Goal: Task Accomplishment & Management: Manage account settings

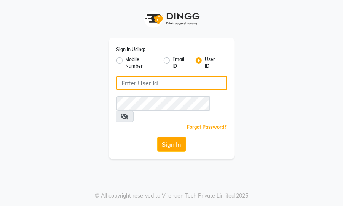
click at [169, 86] on input "Username" at bounding box center [171, 83] width 110 height 14
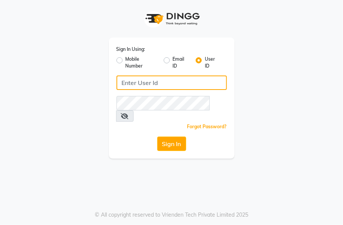
click at [195, 85] on input "Username" at bounding box center [171, 83] width 110 height 14
type input "theorchardsalon"
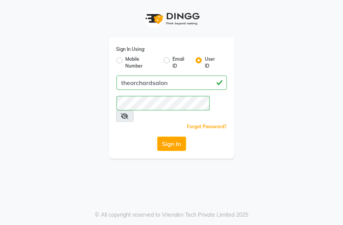
click at [128, 113] on icon at bounding box center [125, 116] width 8 height 6
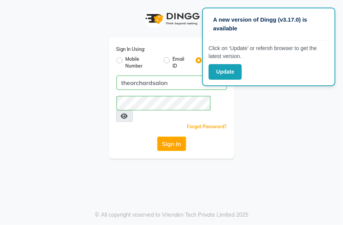
click at [262, 103] on div "Sign In Using: Mobile Number Email ID User ID theorchardsalon Remember me Forgo…" at bounding box center [172, 79] width 274 height 159
click at [169, 137] on button "Sign In" at bounding box center [171, 144] width 29 height 14
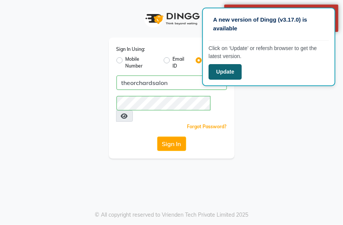
click at [228, 73] on button "Update" at bounding box center [224, 72] width 33 height 16
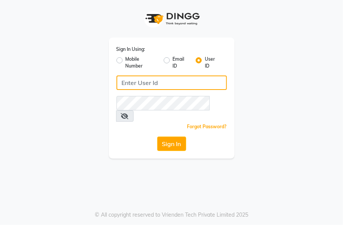
click at [195, 85] on input "Username" at bounding box center [171, 83] width 110 height 14
type input "theorchardsalon"
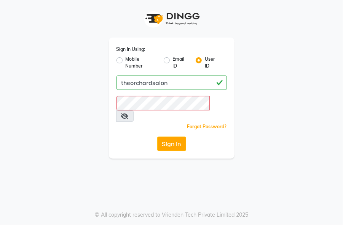
click at [128, 113] on icon at bounding box center [125, 116] width 8 height 6
click at [179, 137] on button "Sign In" at bounding box center [171, 144] width 29 height 14
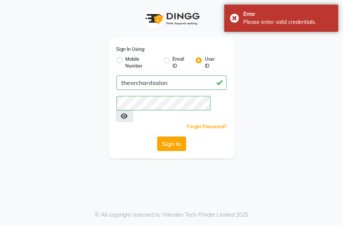
click at [172, 137] on button "Sign In" at bounding box center [171, 144] width 29 height 14
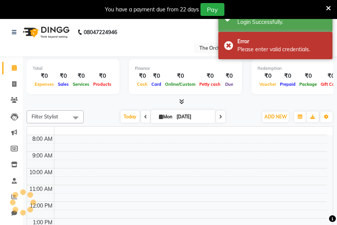
select select "en"
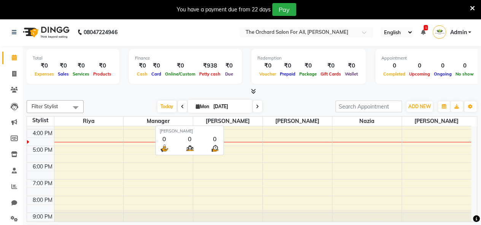
click at [239, 122] on span "[PERSON_NAME]" at bounding box center [227, 122] width 69 height 10
click at [217, 121] on span "[PERSON_NAME]" at bounding box center [227, 122] width 69 height 10
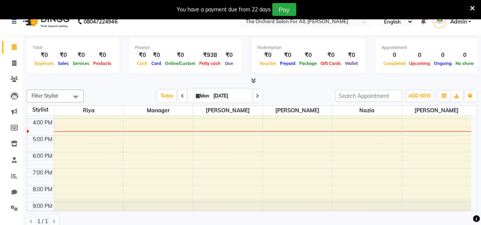
scroll to position [19, 0]
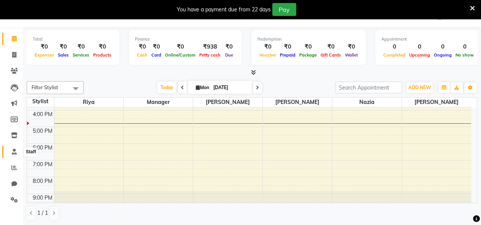
click at [13, 153] on icon at bounding box center [14, 152] width 5 height 6
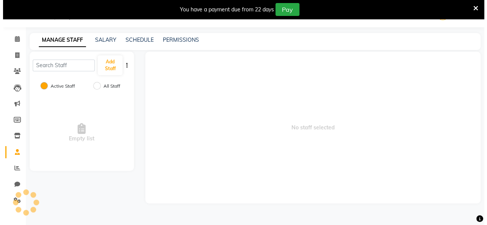
scroll to position [19, 0]
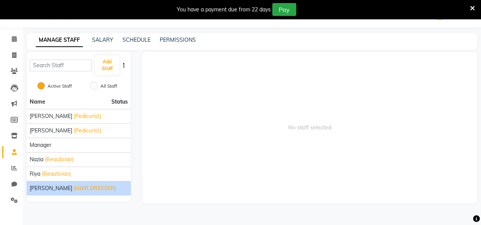
click at [76, 189] on span "(HAIR DRESSER)" at bounding box center [95, 189] width 42 height 8
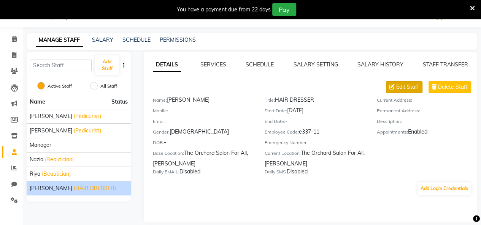
click at [342, 87] on span "Edit Staff" at bounding box center [407, 87] width 23 height 8
select select "[DEMOGRAPHIC_DATA]"
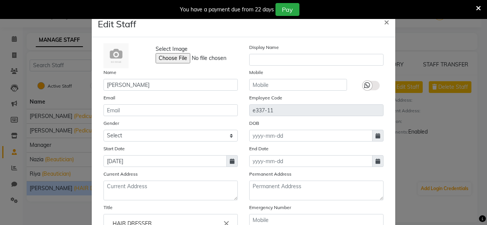
click at [342, 222] on icon at bounding box center [482, 219] width 7 height 7
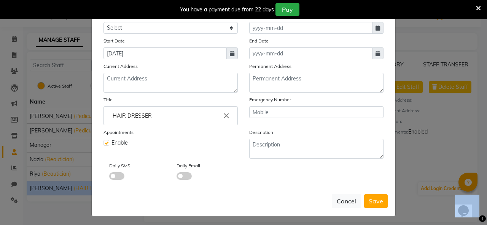
click at [105, 144] on label at bounding box center [106, 143] width 6 height 6
click at [105, 144] on input "checkbox" at bounding box center [105, 142] width 5 height 5
checkbox input "false"
click at [342, 198] on span "Save" at bounding box center [375, 202] width 14 height 8
select select
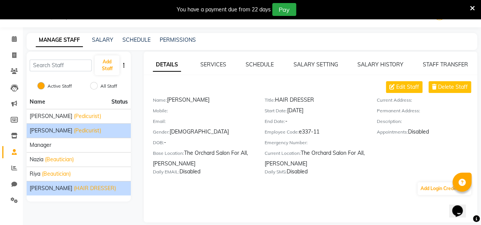
click at [85, 132] on span "(Pedicurist)" at bounding box center [87, 131] width 27 height 8
click at [100, 185] on span "(HAIR DRESSER)" at bounding box center [95, 189] width 42 height 8
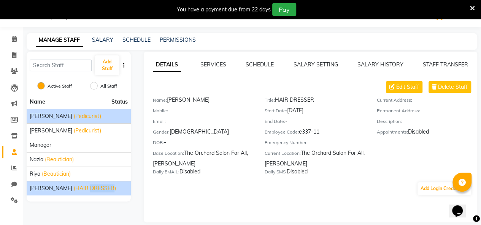
click at [85, 118] on span "(Pedicurist)" at bounding box center [87, 117] width 27 height 8
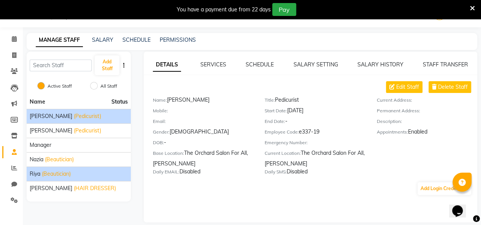
click at [76, 175] on div "[PERSON_NAME] (Beautician)" at bounding box center [79, 174] width 98 height 8
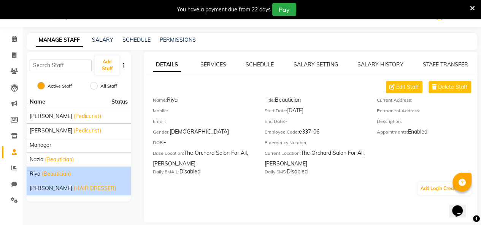
click at [80, 193] on li "[PERSON_NAME] (HAIR DRESSER)" at bounding box center [79, 188] width 104 height 14
click at [83, 189] on span "(HAIR DRESSER)" at bounding box center [95, 189] width 42 height 8
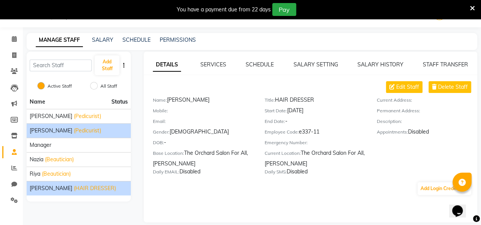
click at [98, 131] on div "[PERSON_NAME] (Pedicurist)" at bounding box center [79, 131] width 98 height 8
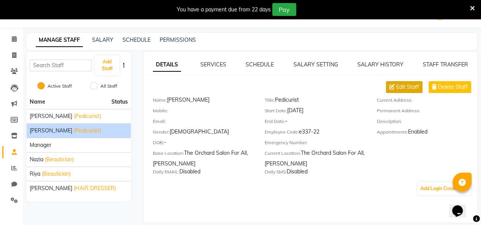
click at [342, 87] on span "Edit Staff" at bounding box center [407, 87] width 23 height 8
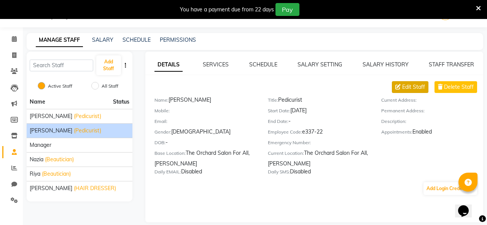
select select "[DEMOGRAPHIC_DATA]"
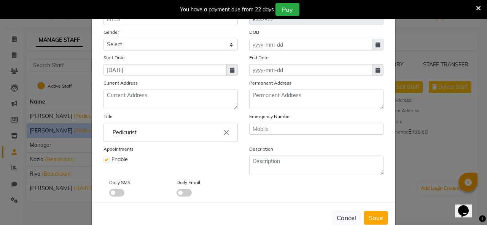
scroll to position [106, 0]
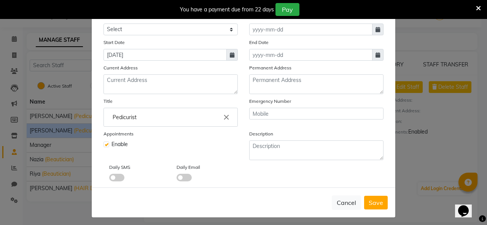
click at [103, 143] on label at bounding box center [106, 145] width 6 height 6
click at [103, 143] on input "checkbox" at bounding box center [105, 143] width 5 height 5
checkbox input "false"
click at [342, 204] on span "Save" at bounding box center [375, 203] width 14 height 8
select select
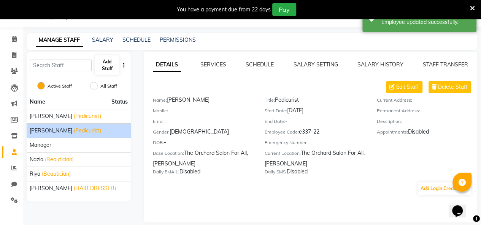
click at [100, 68] on button "Add Staff" at bounding box center [107, 65] width 24 height 20
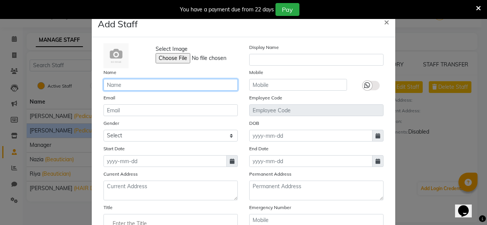
click at [126, 86] on input "text" at bounding box center [170, 85] width 134 height 12
type input "[PERSON_NAME]"
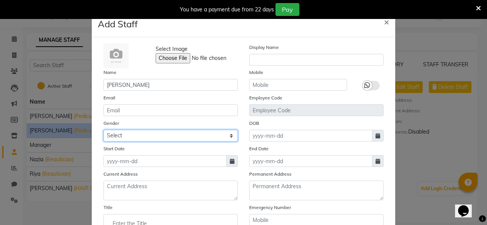
click at [106, 137] on select "Select [DEMOGRAPHIC_DATA] [DEMOGRAPHIC_DATA] Other Prefer Not To Say" at bounding box center [170, 136] width 134 height 12
select select "[DEMOGRAPHIC_DATA]"
click at [103, 130] on select "Select [DEMOGRAPHIC_DATA] [DEMOGRAPHIC_DATA] Other Prefer Not To Say" at bounding box center [170, 136] width 134 height 12
click at [342, 223] on span at bounding box center [482, 219] width 7 height 9
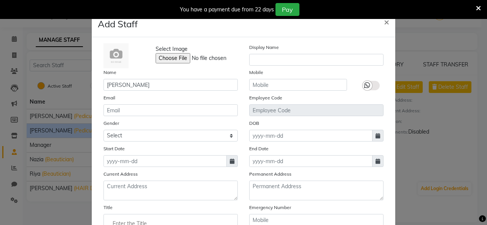
scroll to position [108, 0]
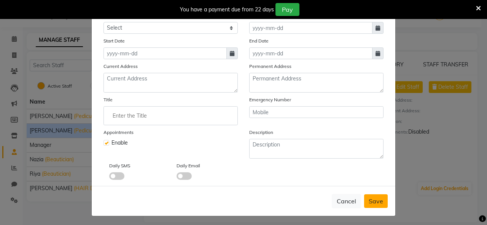
click at [342, 199] on span "Save" at bounding box center [375, 202] width 14 height 8
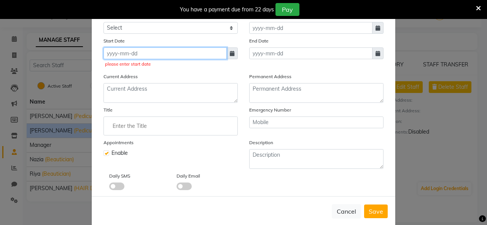
click at [114, 50] on input at bounding box center [164, 54] width 123 height 12
select select "9"
select select "2025"
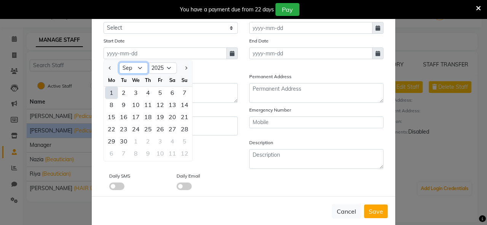
click at [136, 70] on select "Jan Feb Mar Apr May Jun [DATE] Aug Sep Oct Nov Dec" at bounding box center [133, 68] width 29 height 11
select select "6"
click at [119, 63] on select "Jan Feb Mar Apr May Jun [DATE] Aug Sep Oct Nov Dec" at bounding box center [133, 68] width 29 height 11
click at [108, 101] on div "2" at bounding box center [111, 105] width 12 height 12
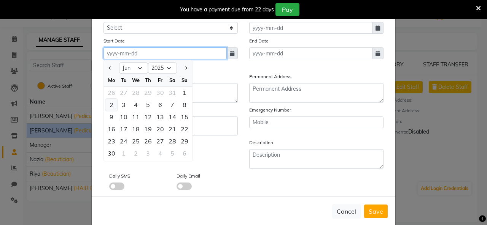
type input "[DATE]"
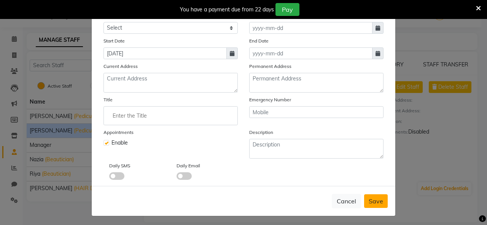
click at [342, 203] on span "Save" at bounding box center [375, 202] width 14 height 8
select select
checkbox input "false"
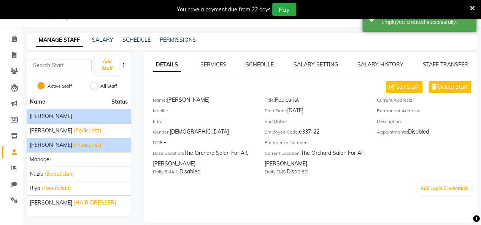
click at [41, 118] on span "[PERSON_NAME]" at bounding box center [51, 117] width 43 height 8
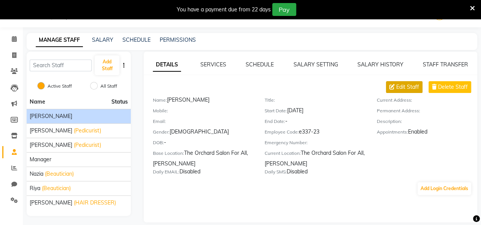
click at [342, 87] on span "Edit Staff" at bounding box center [407, 87] width 23 height 8
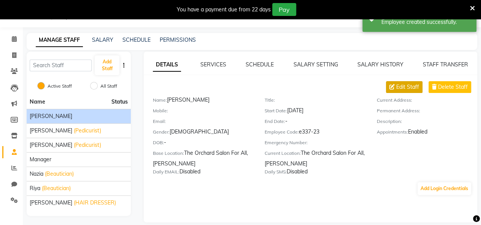
select select "[DEMOGRAPHIC_DATA]"
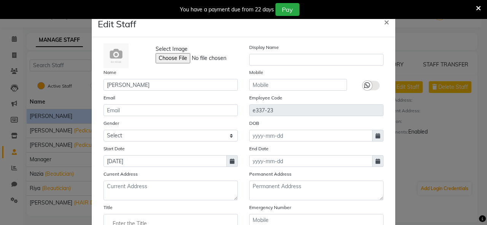
click at [342, 204] on ngb-modal-window "Edit Staff × Select Image Display Name Name [PERSON_NAME] Mobile Email Employee…" at bounding box center [243, 112] width 487 height 225
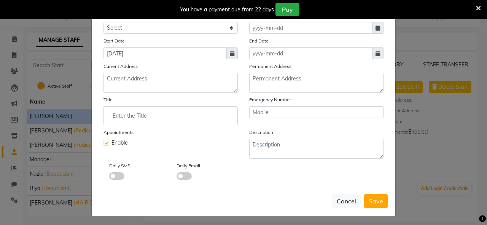
click at [202, 115] on input "Enter the Title" at bounding box center [170, 115] width 127 height 15
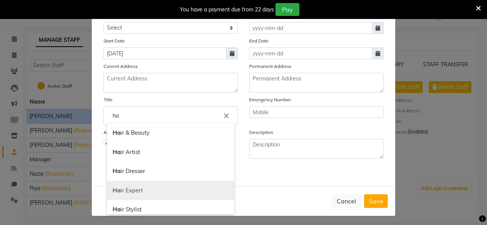
click at [176, 195] on link "Ha ir Expert" at bounding box center [170, 190] width 127 height 19
type input "Hair Expert"
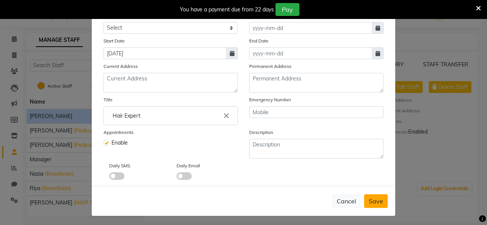
click at [342, 202] on span "Save" at bounding box center [375, 202] width 14 height 8
select select
checkbox input "false"
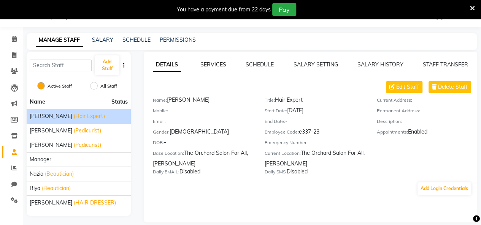
click at [207, 66] on link "SERVICES" at bounding box center [213, 64] width 26 height 7
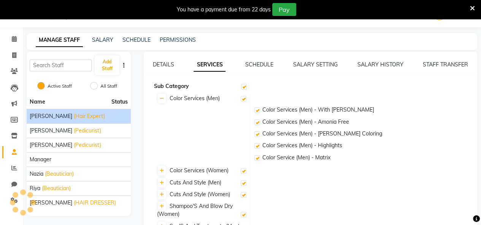
checkbox input "true"
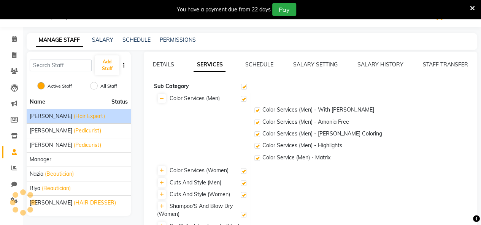
checkbox input "true"
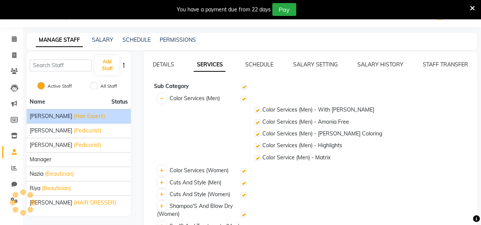
checkbox input "true"
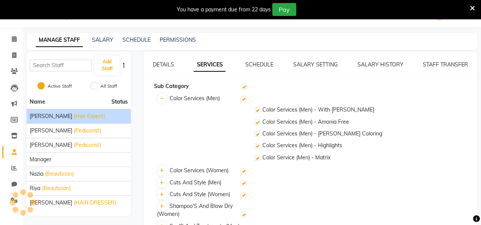
checkbox input "true"
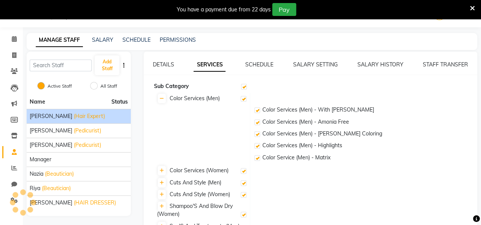
checkbox input "true"
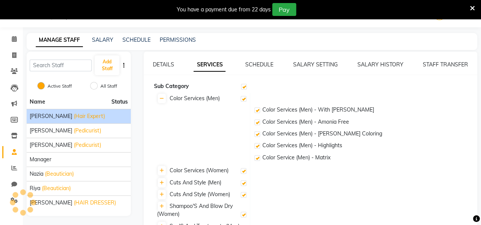
checkbox input "true"
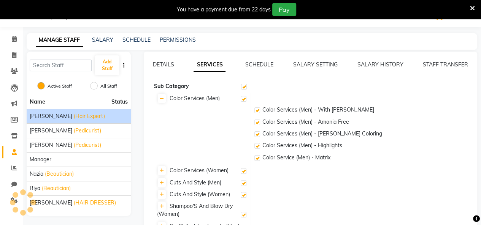
checkbox input "true"
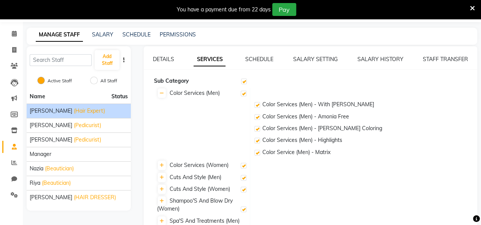
scroll to position [0, 0]
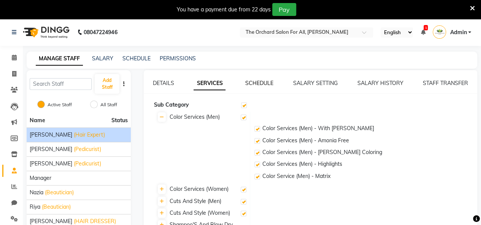
click at [262, 82] on link "SCHEDULE" at bounding box center [259, 83] width 28 height 7
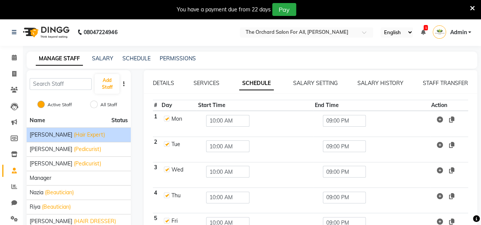
click at [165, 145] on label at bounding box center [167, 144] width 6 height 6
click at [165, 145] on input "checkbox" at bounding box center [166, 143] width 5 height 5
checkbox input "false"
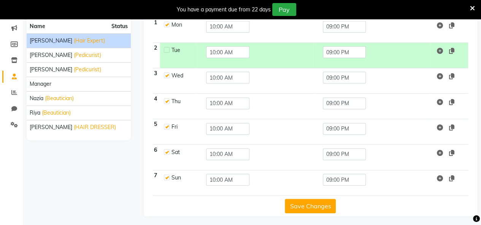
scroll to position [95, 0]
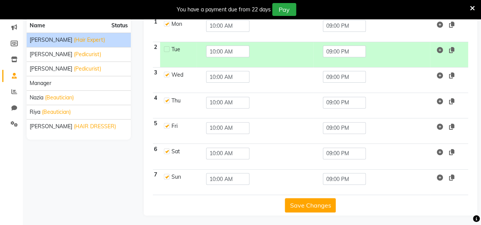
click at [322, 202] on button "Save Changes" at bounding box center [310, 205] width 51 height 14
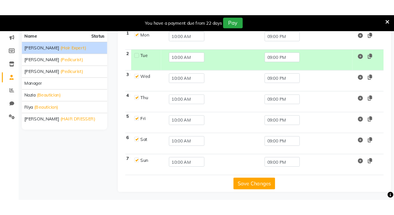
scroll to position [0, 0]
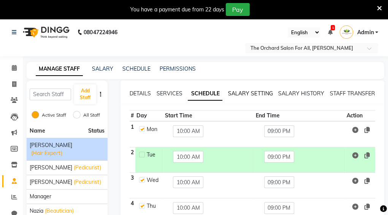
click at [254, 93] on link "SALARY SETTING" at bounding box center [250, 93] width 44 height 7
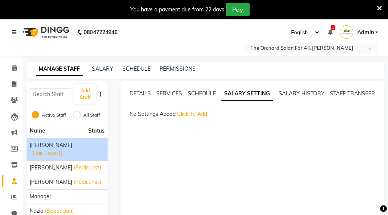
click at [195, 112] on span "Click To Add" at bounding box center [192, 114] width 30 height 7
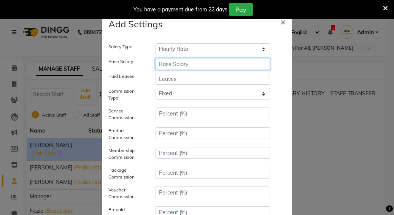
click at [243, 68] on input "number" at bounding box center [212, 64] width 114 height 12
type input "25000"
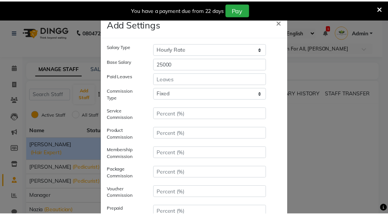
scroll to position [156, 0]
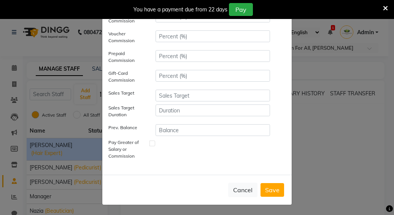
click at [273, 189] on button "Save" at bounding box center [272, 190] width 24 height 14
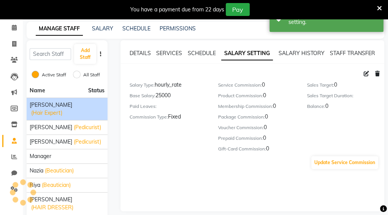
scroll to position [49, 0]
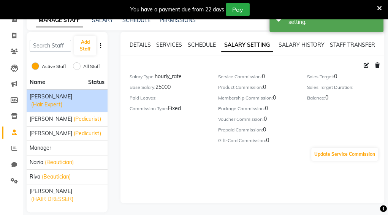
click at [35, 96] on span "[PERSON_NAME]" at bounding box center [51, 97] width 43 height 8
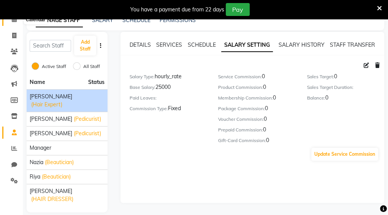
click at [14, 20] on icon at bounding box center [14, 19] width 5 height 6
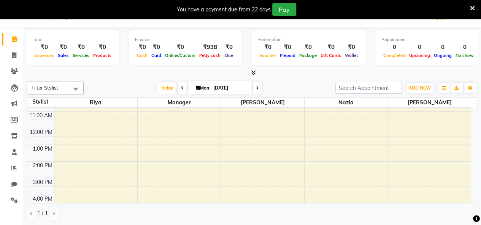
scroll to position [30, 0]
click at [328, 174] on div "9:00 AM 10:00 AM 11:00 AM 12:00 PM 1:00 PM 2:00 PM 3:00 PM 4:00 PM 5:00 PM 6:00…" at bounding box center [249, 186] width 444 height 217
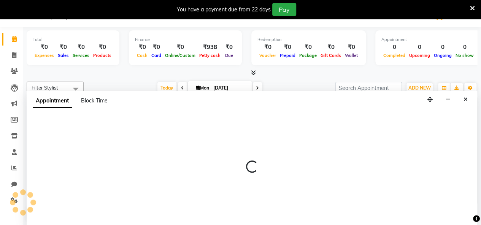
scroll to position [19, 0]
select select "59025"
select select "tentative"
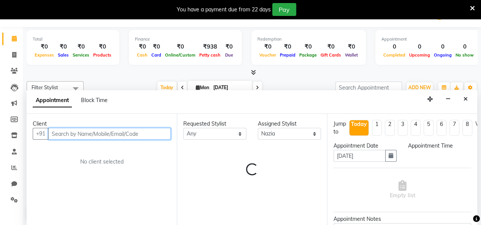
select select "870"
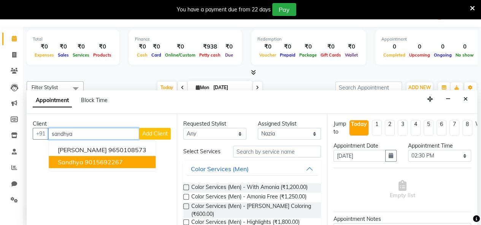
click at [117, 162] on ngb-highlight "9015692267" at bounding box center [104, 163] width 38 height 8
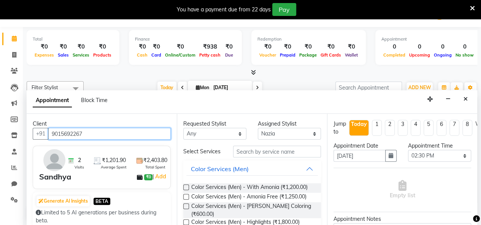
type input "9015692267"
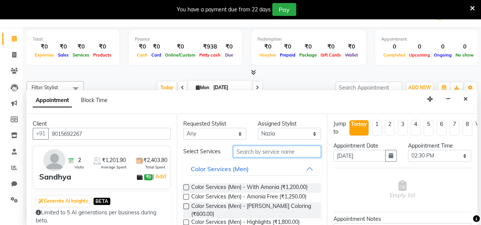
click at [261, 155] on input "text" at bounding box center [277, 152] width 88 height 12
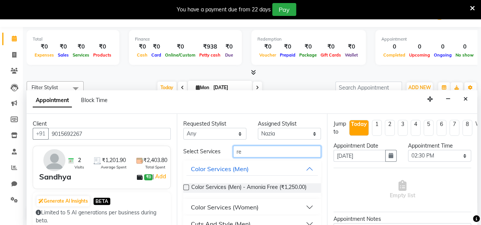
type input "r"
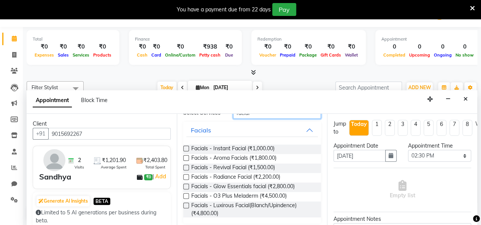
scroll to position [46, 0]
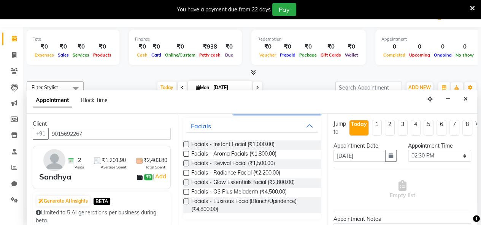
type input "facial"
click at [186, 174] on label at bounding box center [186, 173] width 6 height 6
click at [186, 174] on input "checkbox" at bounding box center [185, 173] width 5 height 5
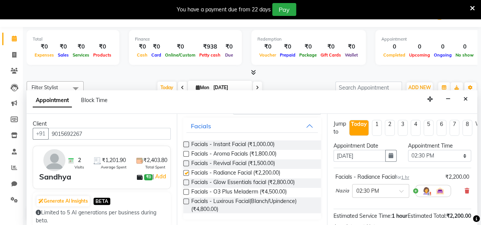
checkbox input "false"
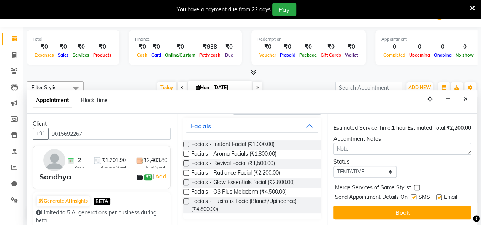
scroll to position [93, 0]
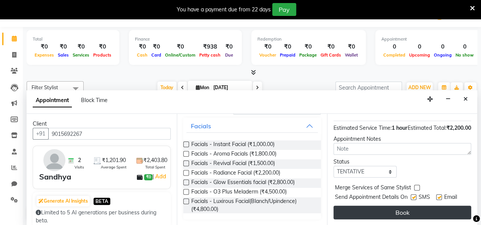
click at [342, 212] on button "Book" at bounding box center [402, 213] width 138 height 14
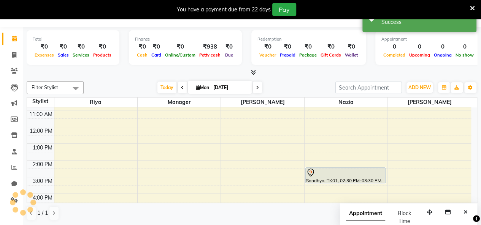
scroll to position [0, 0]
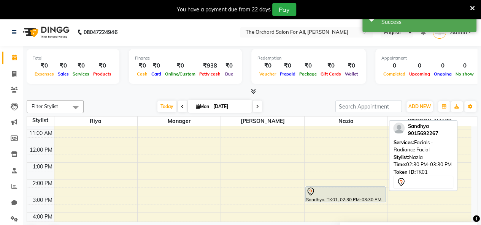
click at [342, 194] on div at bounding box center [345, 191] width 79 height 9
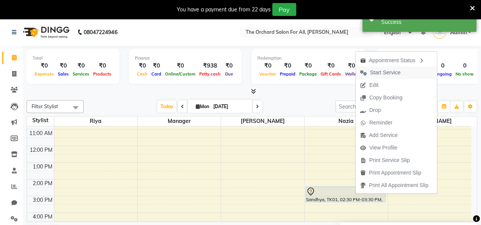
click at [342, 72] on span "Start Service" at bounding box center [385, 73] width 30 height 8
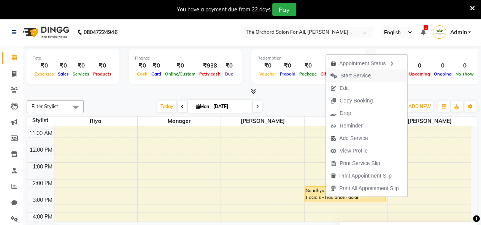
click at [342, 75] on span "Start Service" at bounding box center [355, 76] width 30 height 8
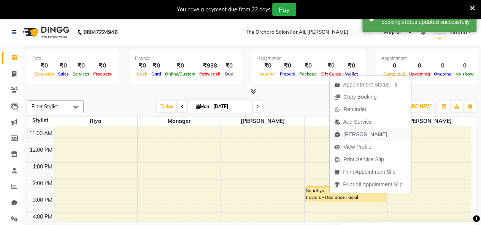
click at [342, 136] on span "[PERSON_NAME]" at bounding box center [365, 135] width 44 height 8
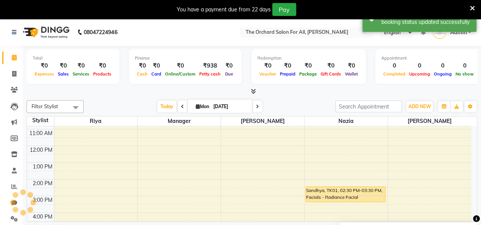
select select "service"
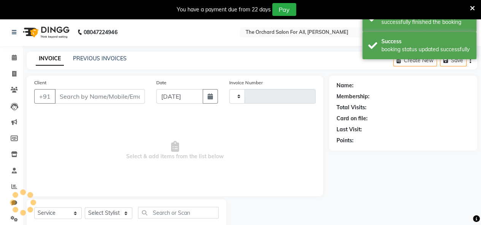
type input "0029"
select select "54"
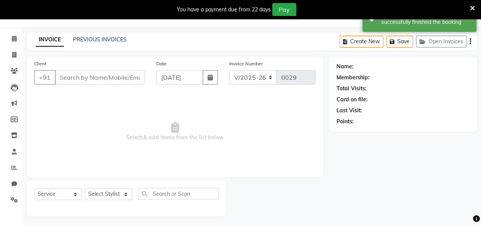
scroll to position [21, 0]
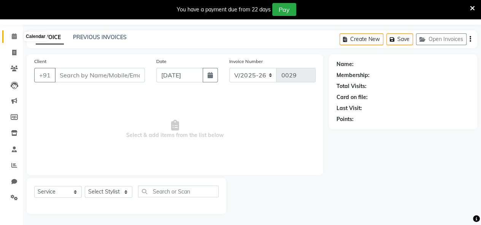
click at [13, 37] on icon at bounding box center [14, 36] width 5 height 6
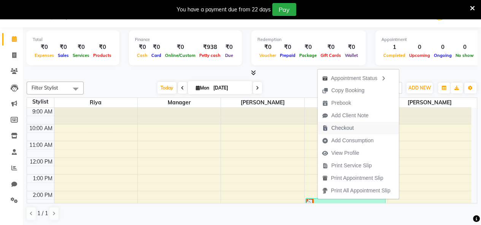
click at [336, 125] on span "Checkout" at bounding box center [342, 128] width 22 height 8
select select "service"
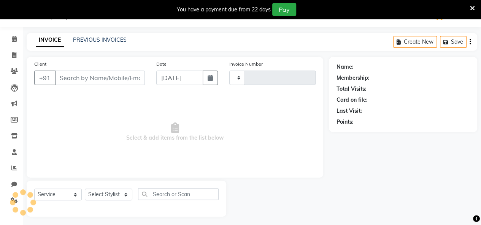
type input "0029"
select select "54"
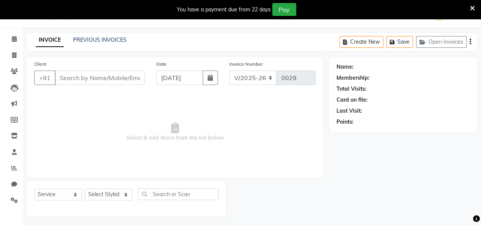
type input "9015692267"
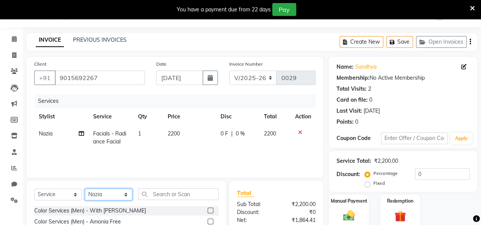
click at [126, 193] on select "Select Stylist [PERSON_NAME] [PERSON_NAME] [PERSON_NAME] Manager [PERSON_NAME] …" at bounding box center [109, 195] width 48 height 12
select select "2214"
click at [85, 189] on select "Select Stylist [PERSON_NAME] [PERSON_NAME] [PERSON_NAME] Manager [PERSON_NAME] …" at bounding box center [109, 195] width 48 height 12
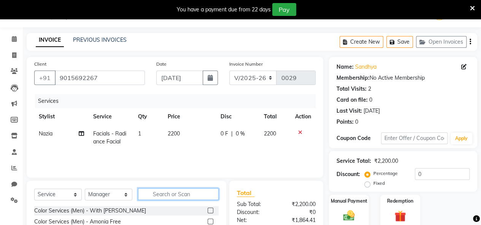
click at [150, 191] on input "text" at bounding box center [178, 195] width 81 height 12
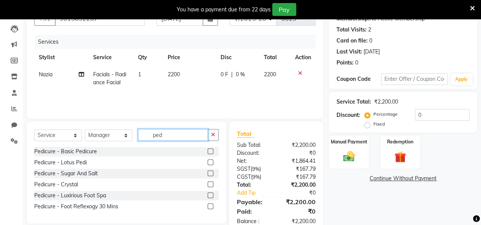
scroll to position [79, 0]
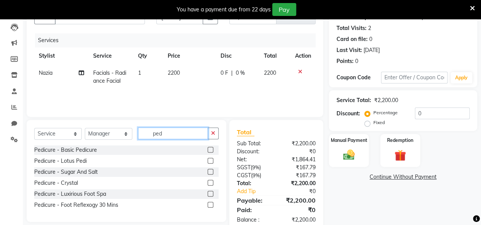
type input "ped"
click at [209, 171] on label at bounding box center [211, 172] width 6 height 6
click at [209, 171] on input "checkbox" at bounding box center [210, 172] width 5 height 5
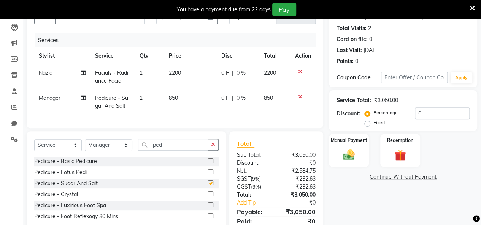
checkbox input "false"
click at [342, 113] on input "0" at bounding box center [442, 114] width 55 height 12
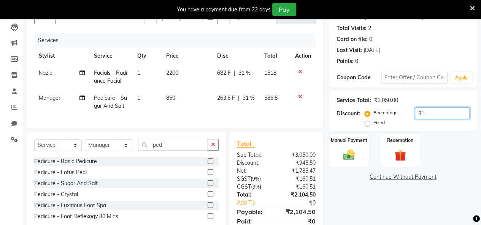
type input "3"
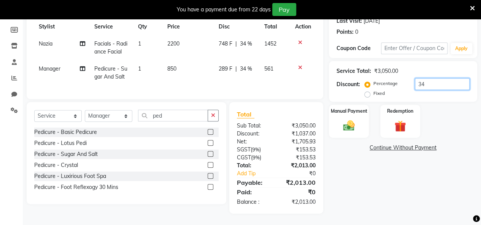
scroll to position [114, 0]
type input "34"
click at [342, 113] on div "Manual Payment" at bounding box center [348, 121] width 41 height 35
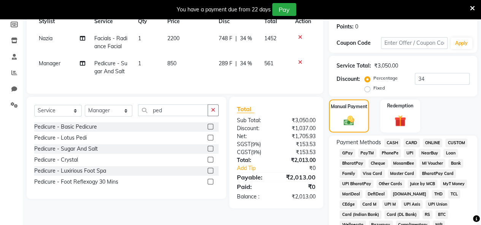
click at [342, 140] on span "CASH" at bounding box center [392, 143] width 16 height 9
click at [342, 144] on span "CASH" at bounding box center [392, 143] width 16 height 9
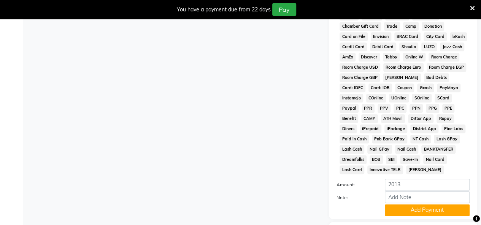
scroll to position [357, 0]
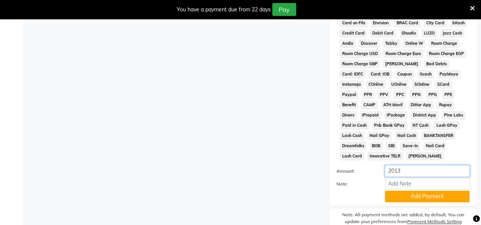
click at [342, 171] on input "2013" at bounding box center [427, 171] width 85 height 12
type input "2"
type input "1000"
click at [342, 199] on button "Add Payment" at bounding box center [427, 197] width 85 height 12
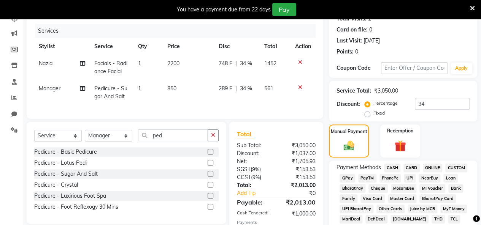
scroll to position [91, 0]
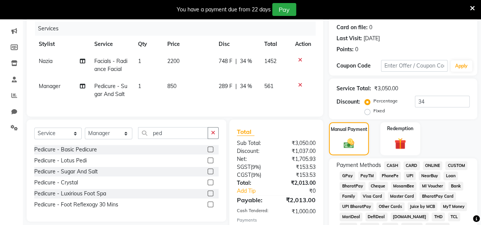
click at [342, 166] on span "ONLINE" at bounding box center [433, 166] width 20 height 9
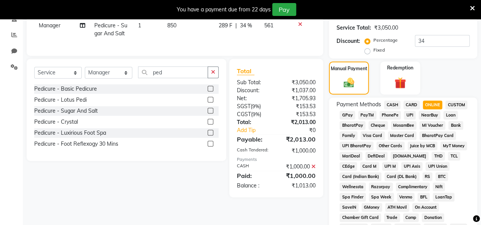
scroll to position [167, 0]
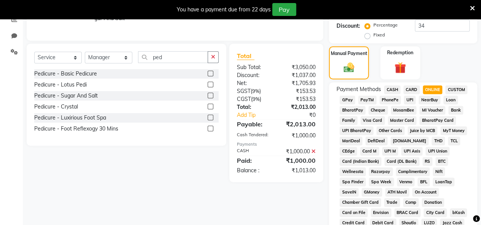
click at [342, 98] on span "PayTM" at bounding box center [367, 100] width 18 height 9
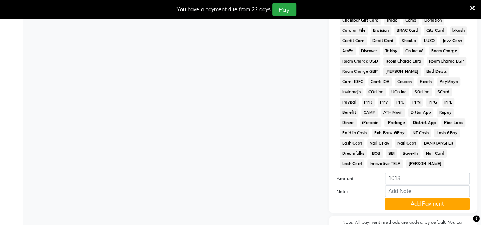
scroll to position [365, 0]
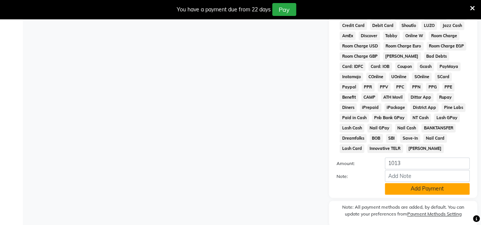
click at [342, 191] on button "Add Payment" at bounding box center [427, 189] width 85 height 12
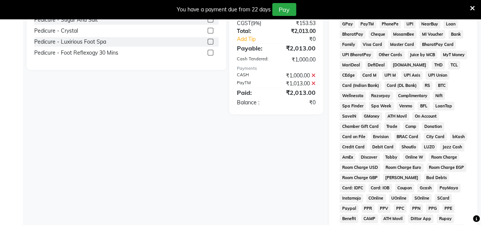
scroll to position [398, 0]
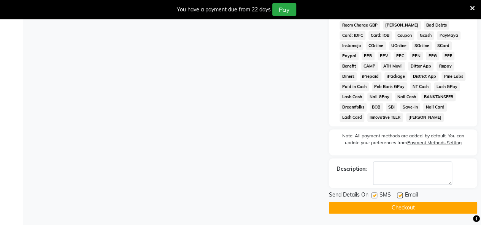
click at [342, 211] on button "Checkout" at bounding box center [403, 208] width 148 height 12
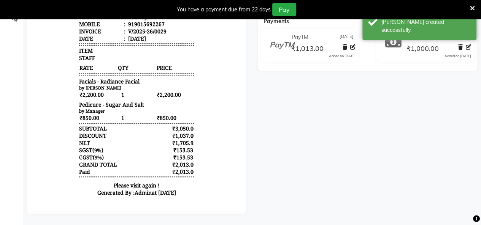
scroll to position [9, 0]
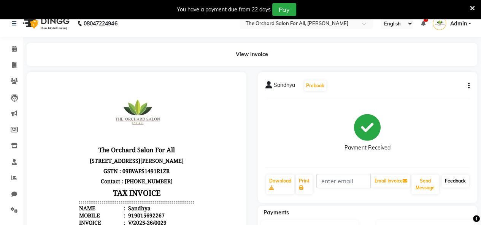
click at [342, 181] on link "Feedback" at bounding box center [455, 181] width 27 height 13
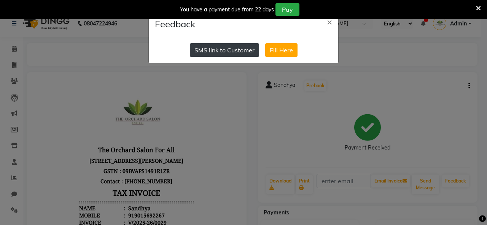
click at [230, 51] on button "SMS link to Customer" at bounding box center [224, 50] width 69 height 14
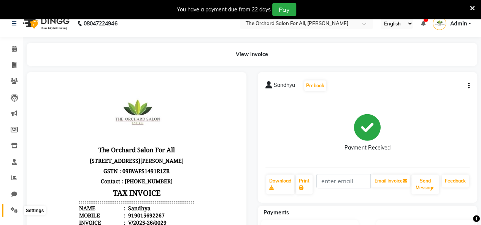
click at [11, 211] on icon at bounding box center [14, 211] width 7 height 6
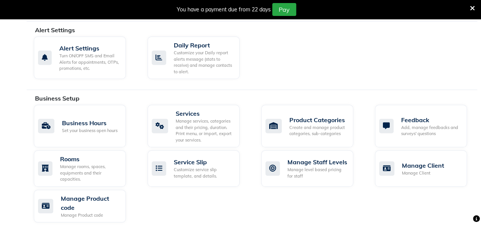
scroll to position [230, 0]
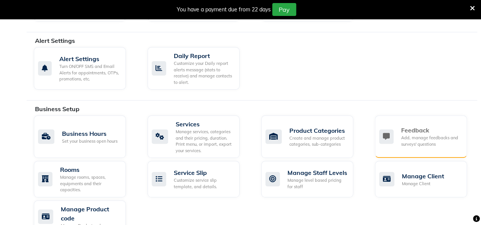
click at [342, 136] on div "Add, manage feedbacks and surveys' questions" at bounding box center [431, 141] width 60 height 13
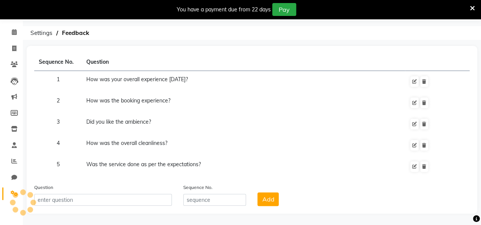
scroll to position [25, 0]
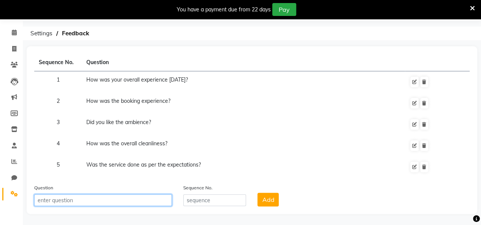
click at [89, 200] on input "text" at bounding box center [103, 201] width 138 height 12
paste input "[URL][DOMAIN_NAME]"
type input "[URL][DOMAIN_NAME]"
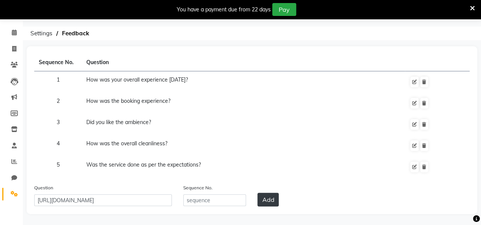
click at [268, 200] on button "Add" at bounding box center [267, 200] width 21 height 14
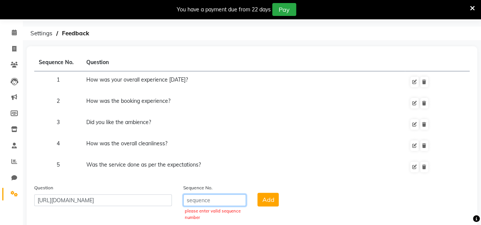
click at [217, 203] on input "number" at bounding box center [214, 201] width 63 height 12
type input "6"
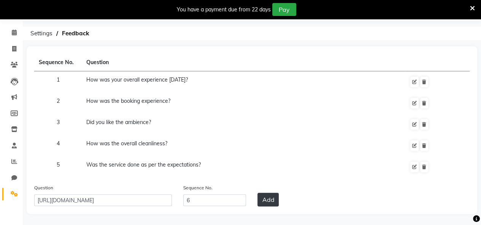
click at [266, 200] on button "Add" at bounding box center [267, 200] width 21 height 14
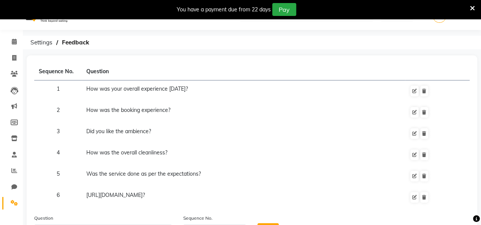
scroll to position [0, 0]
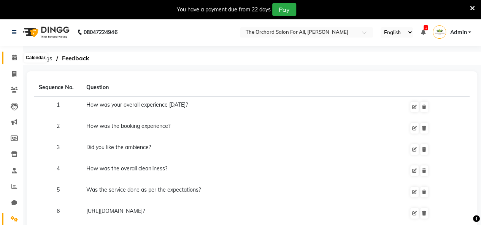
click at [14, 56] on icon at bounding box center [14, 58] width 5 height 6
